Goal: Navigation & Orientation: Go to known website

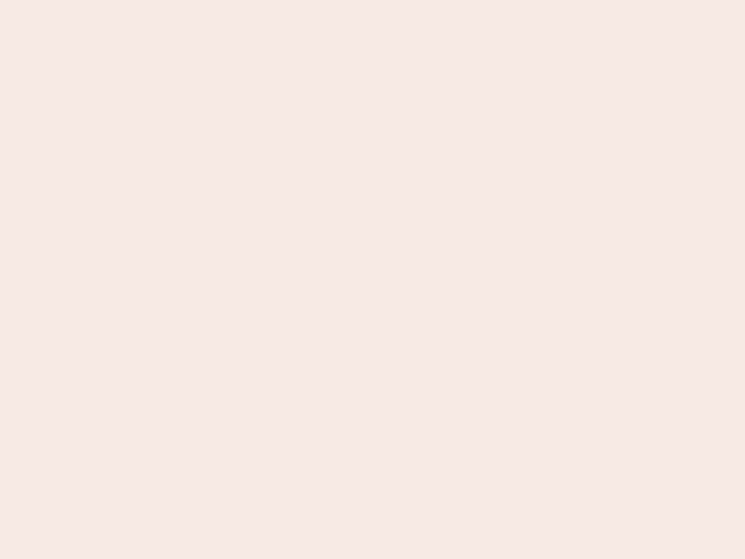
click at [372, 279] on nb-app "Almost there Thank you for registering for Newbook. Your account is under revie…" at bounding box center [372, 279] width 745 height 559
click at [372, 0] on nb-app "Almost there Thank you for registering for Newbook. Your account is under revie…" at bounding box center [372, 279] width 745 height 559
click at [398, 0] on nb-app "Almost there Thank you for registering for Newbook. Your account is under revie…" at bounding box center [372, 279] width 745 height 559
click at [372, 279] on nb-app "Almost there Thank you for registering for Newbook. Your account is under revie…" at bounding box center [372, 279] width 745 height 559
click at [372, 0] on nb-app "Almost there Thank you for registering for Newbook. Your account is under revie…" at bounding box center [372, 279] width 745 height 559
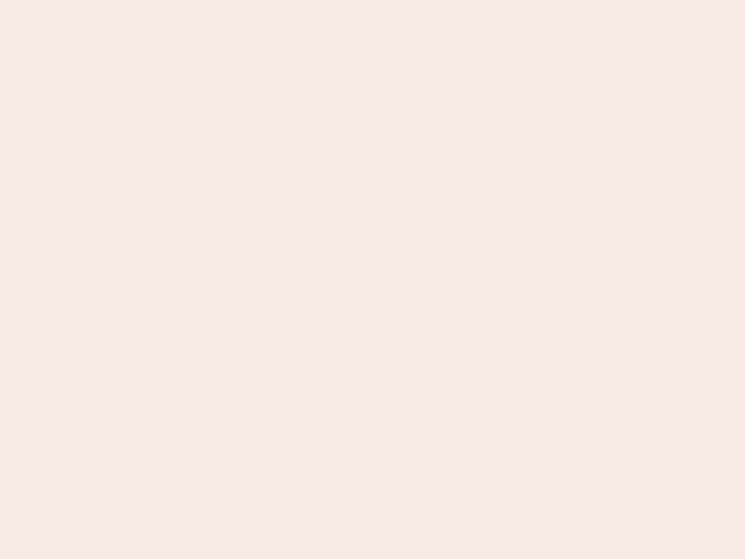
click at [260, 0] on nb-app "Almost there Thank you for registering for Newbook. Your account is under revie…" at bounding box center [372, 279] width 745 height 559
click at [372, 279] on nb-app "Almost there Thank you for registering for Newbook. Your account is under revie…" at bounding box center [372, 279] width 745 height 559
click at [372, 0] on nb-app "Almost there Thank you for registering for Newbook. Your account is under revie…" at bounding box center [372, 279] width 745 height 559
click at [260, 0] on nb-app "Almost there Thank you for registering for Newbook. Your account is under revie…" at bounding box center [372, 279] width 745 height 559
click at [372, 279] on nb-app "Almost there Thank you for registering for Newbook. Your account is under revie…" at bounding box center [372, 279] width 745 height 559
